Goal: Transaction & Acquisition: Register for event/course

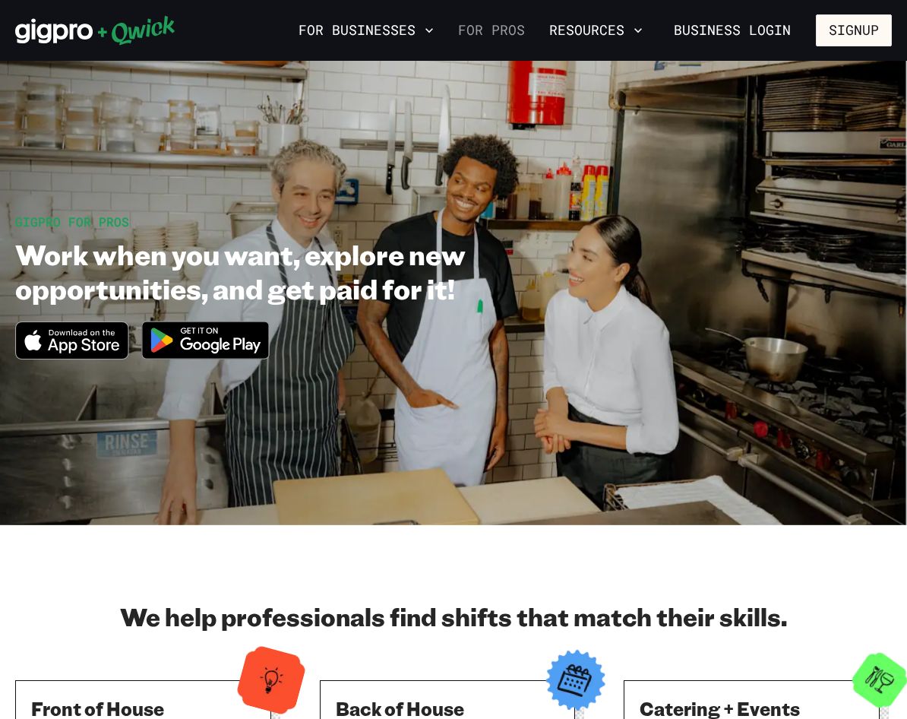
click at [510, 27] on link "For Pros" at bounding box center [491, 30] width 79 height 26
click at [511, 29] on link "For Pros" at bounding box center [491, 30] width 79 height 26
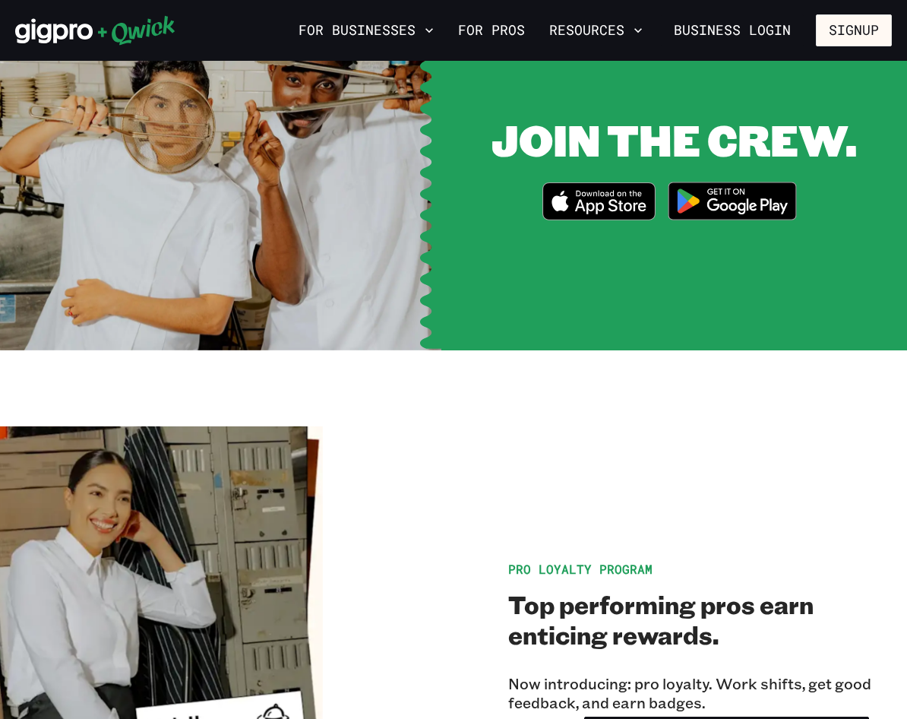
scroll to position [2052, 0]
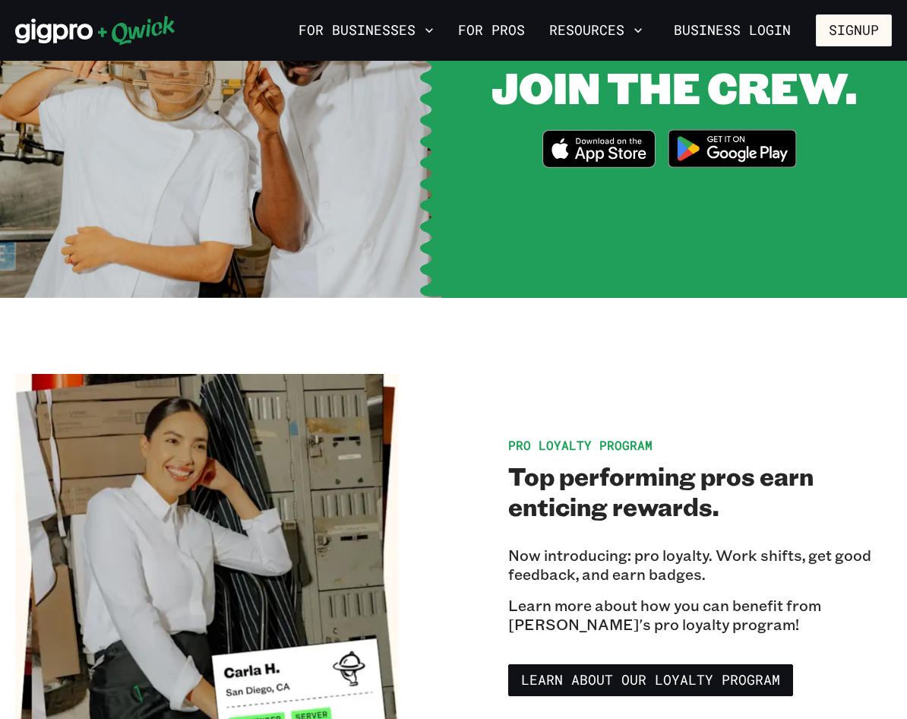
click at [728, 177] on img at bounding box center [732, 148] width 147 height 57
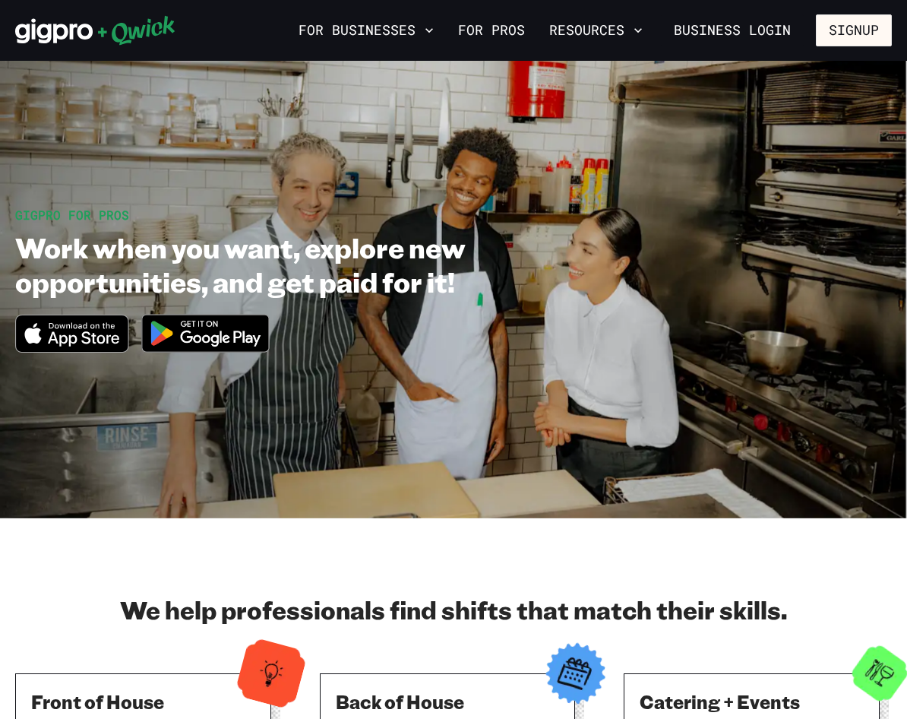
scroll to position [0, 0]
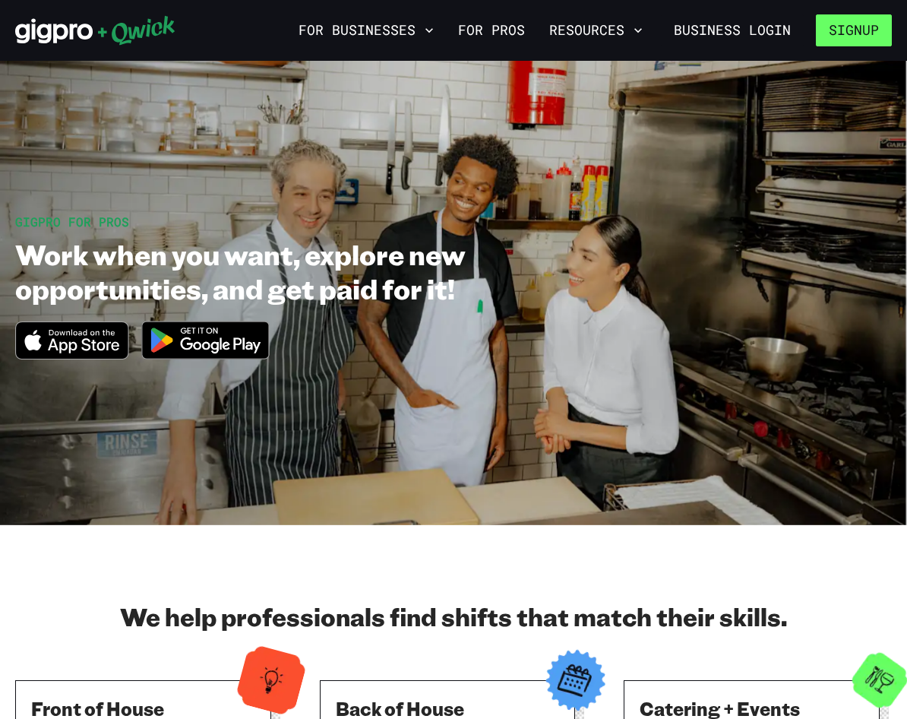
click at [865, 36] on button "Signup" at bounding box center [854, 30] width 76 height 32
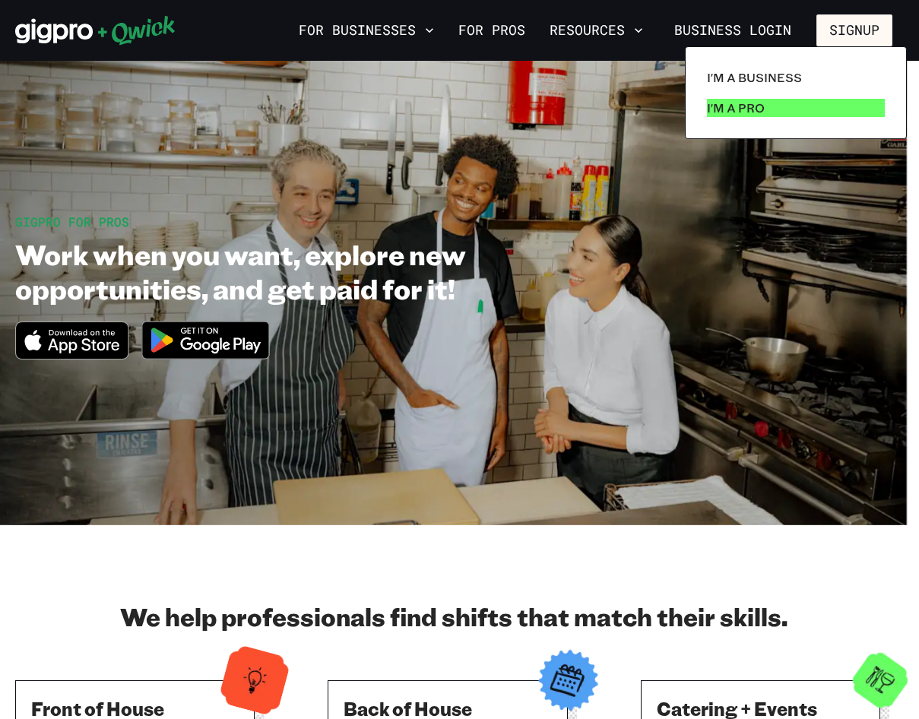
click at [769, 112] on link "I'm a Pro" at bounding box center [796, 108] width 190 height 30
click at [759, 106] on p "I'm a Pro" at bounding box center [736, 108] width 58 height 18
click at [745, 103] on p "I'm a Pro" at bounding box center [736, 108] width 58 height 18
click at [701, 93] on link "I'm a Pro" at bounding box center [796, 108] width 190 height 30
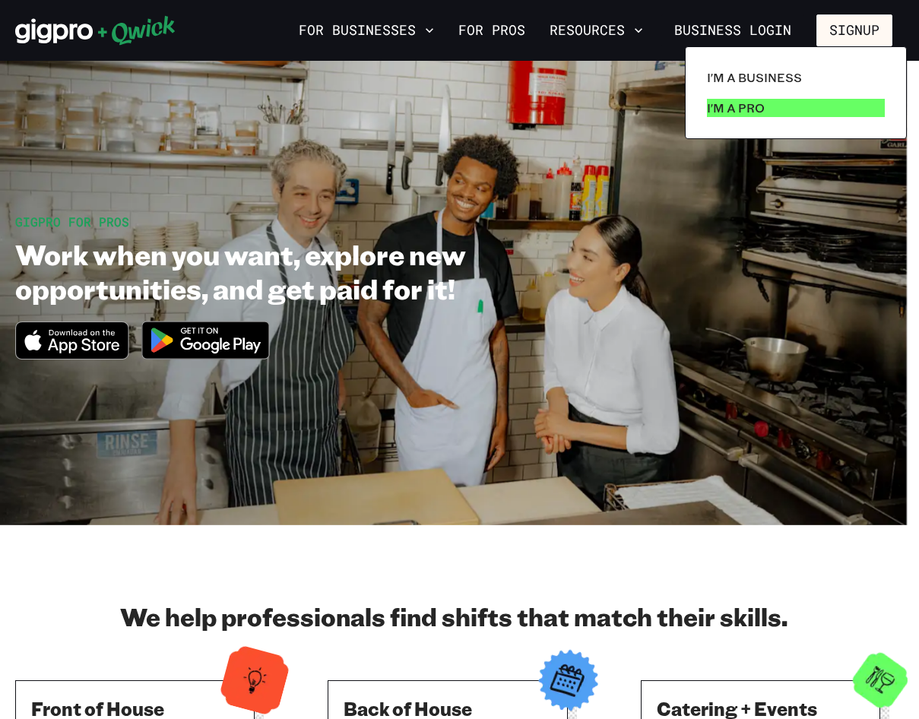
click at [701, 93] on link "I'm a Pro" at bounding box center [796, 108] width 190 height 30
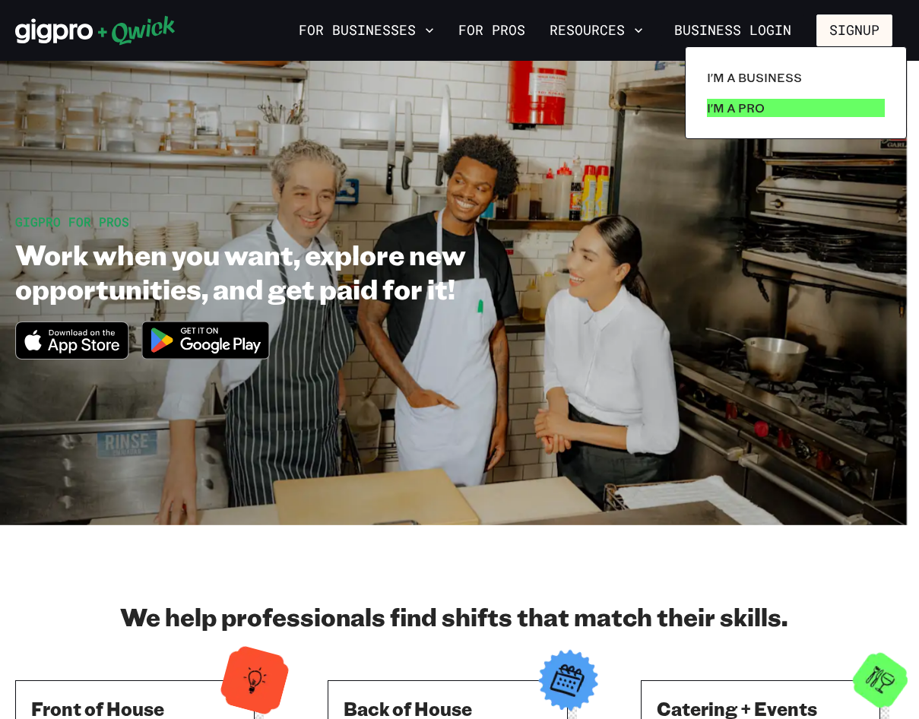
click at [701, 93] on link "I'm a Pro" at bounding box center [796, 108] width 190 height 30
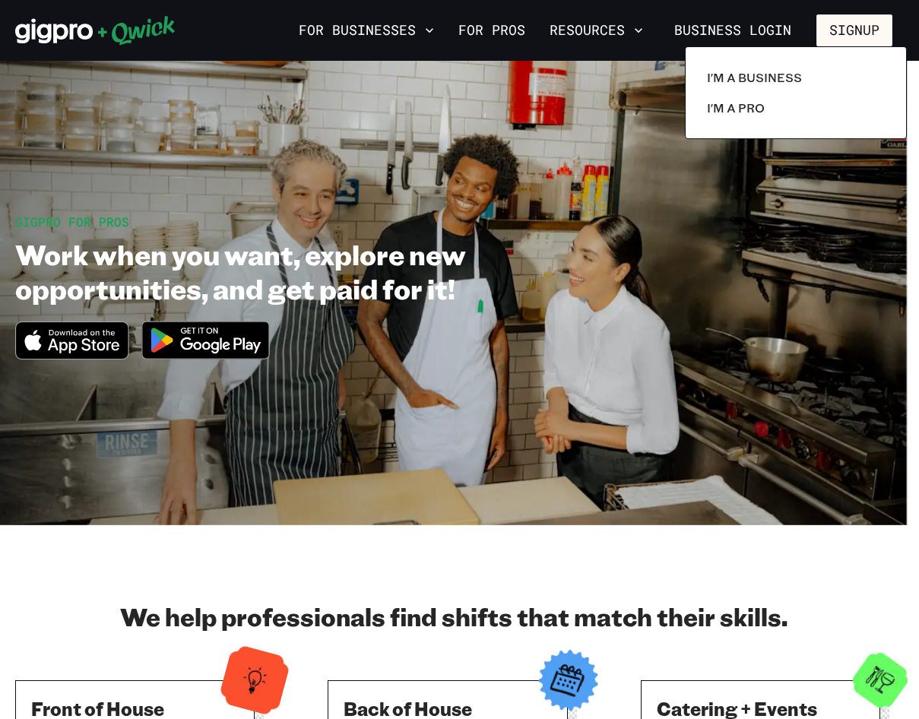
click at [733, 283] on div at bounding box center [459, 359] width 919 height 719
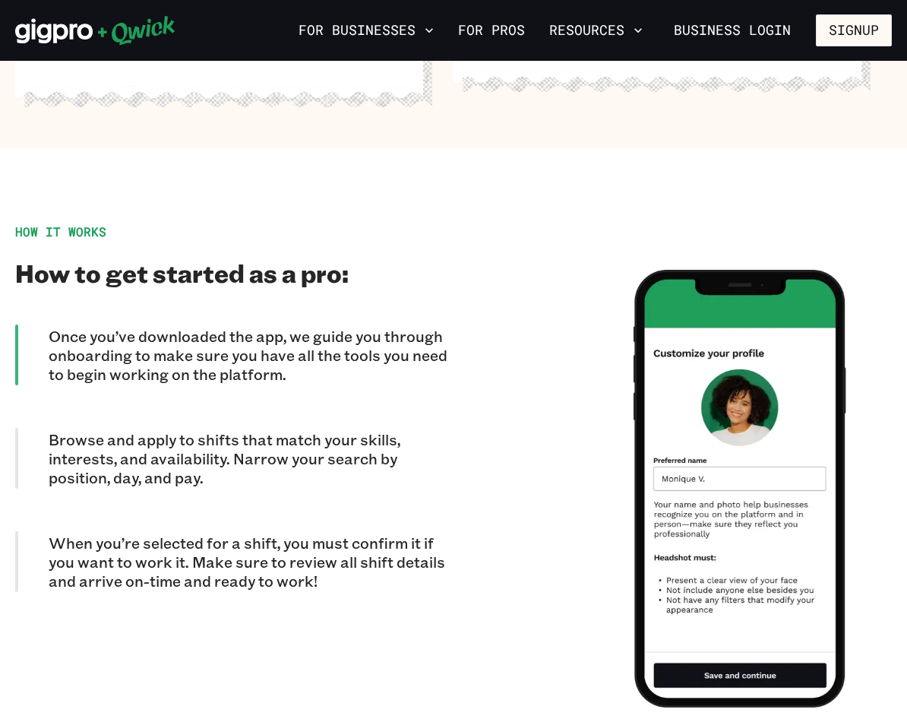
scroll to position [1292, 0]
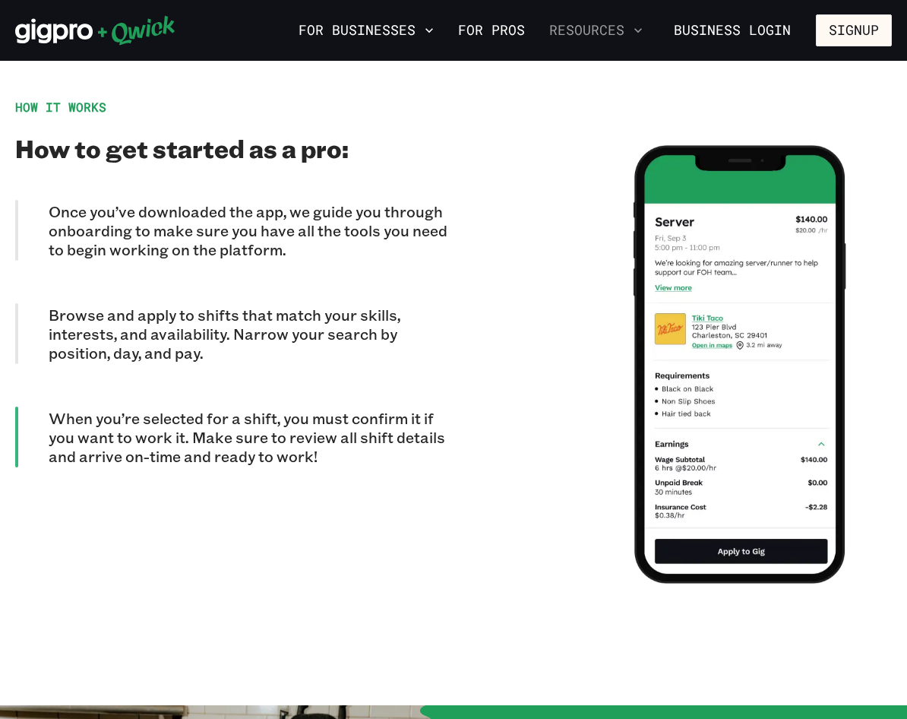
click at [624, 28] on button "Resources" at bounding box center [596, 30] width 106 height 26
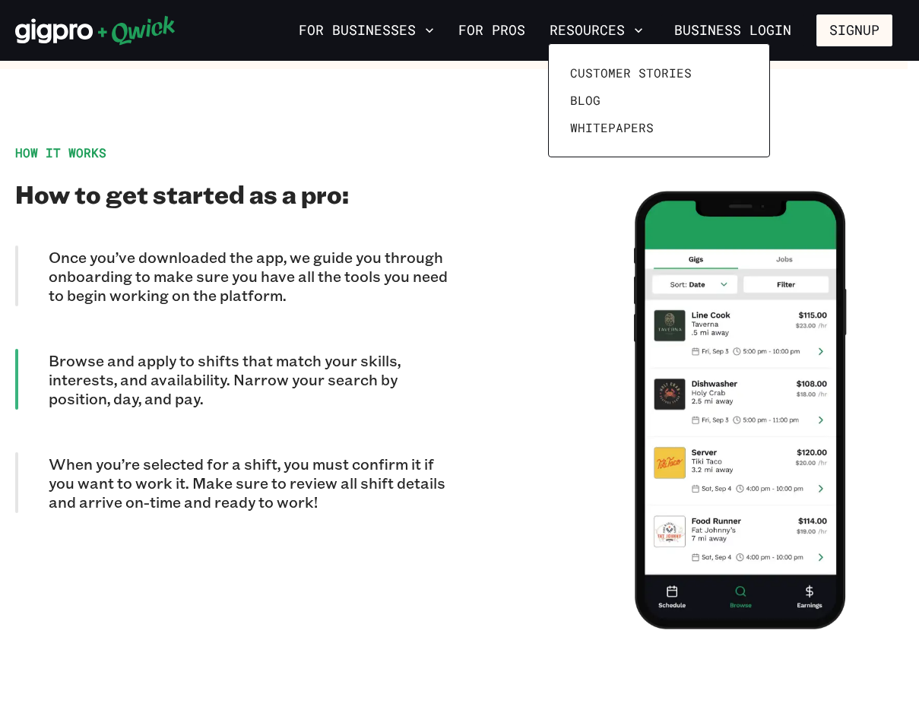
click at [499, 337] on div at bounding box center [459, 359] width 919 height 719
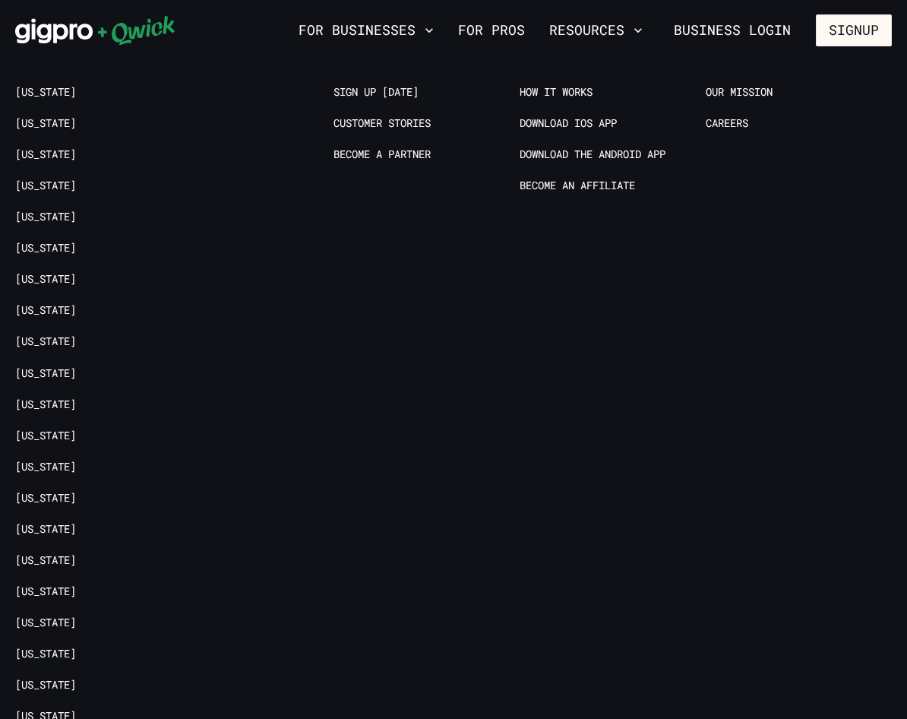
scroll to position [2964, 0]
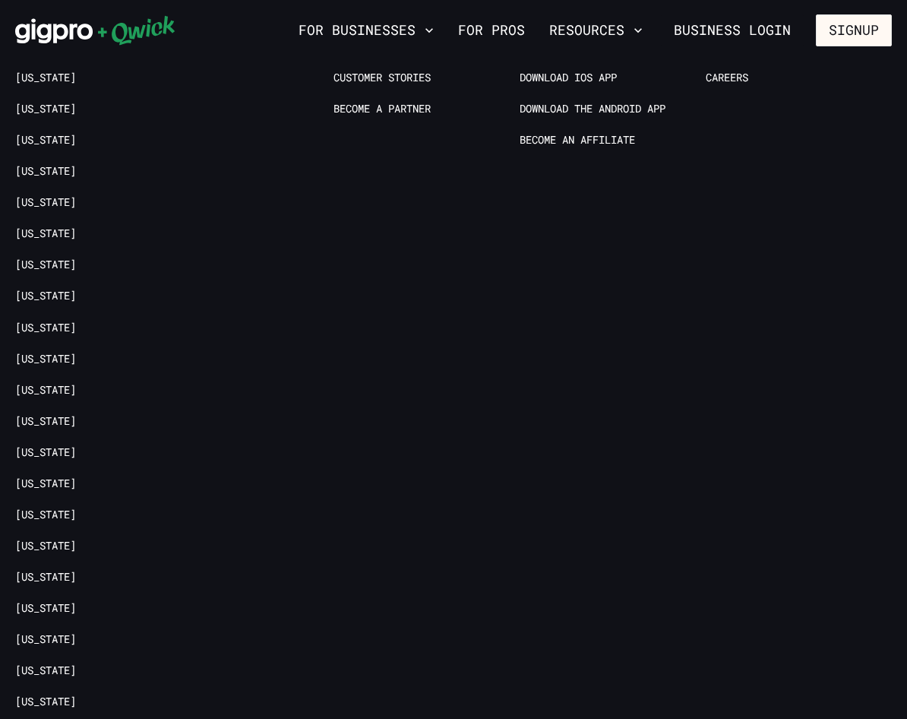
click at [399, 54] on link "Sign up [DATE]" at bounding box center [376, 47] width 85 height 14
